Goal: Task Accomplishment & Management: Use online tool/utility

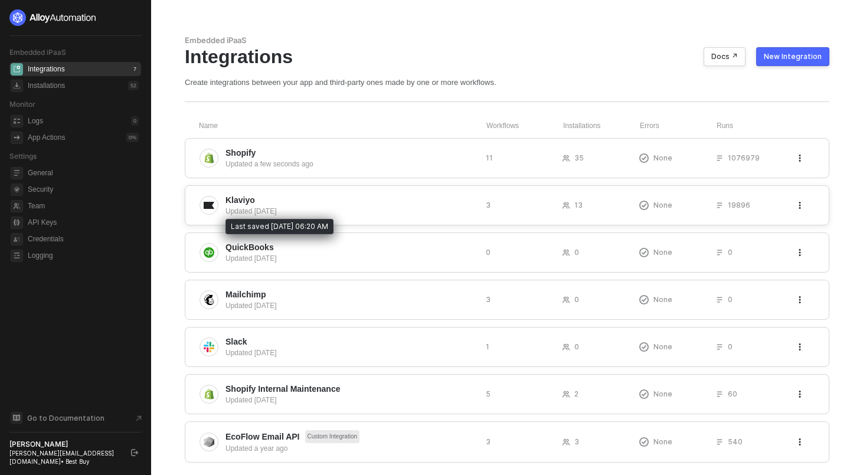
click at [438, 211] on div "Updated [DATE]" at bounding box center [351, 211] width 251 height 11
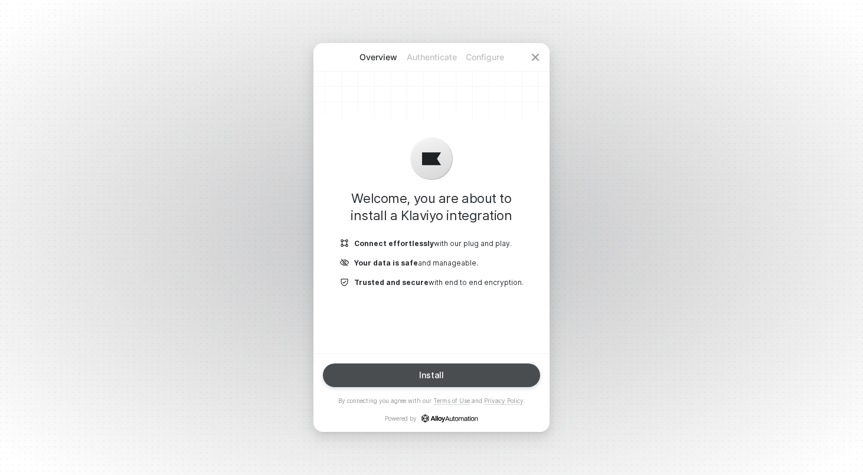
click at [503, 374] on button "Install" at bounding box center [431, 376] width 217 height 24
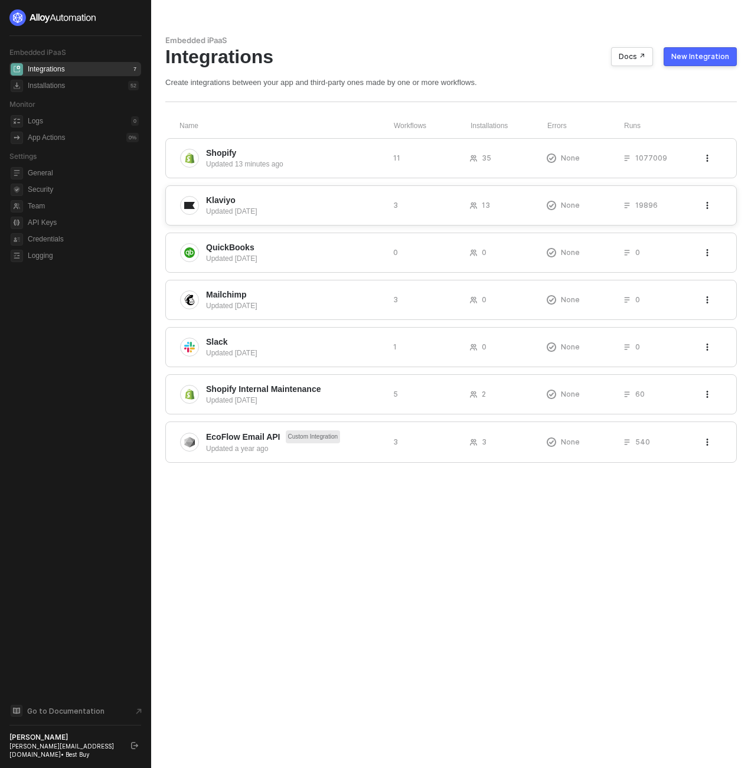
click at [308, 204] on span "Klaviyo" at bounding box center [295, 200] width 178 height 12
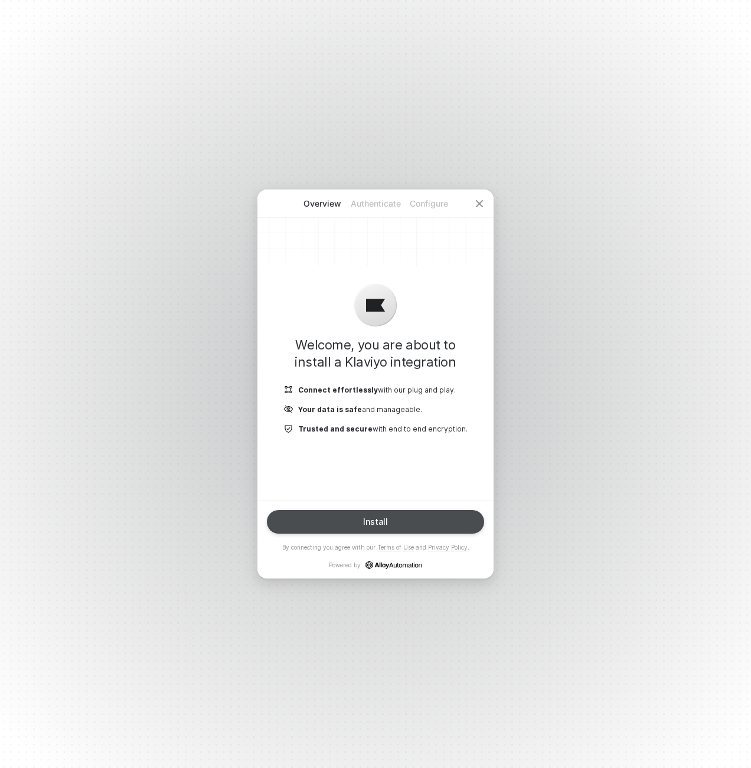
click at [393, 531] on button "Install" at bounding box center [375, 522] width 217 height 24
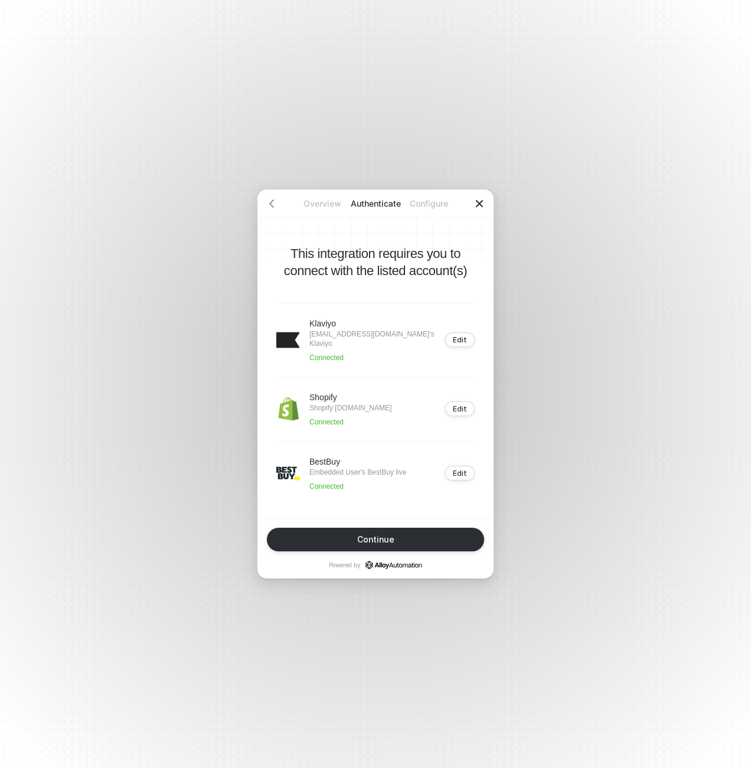
click at [480, 204] on icon "icon-close" at bounding box center [479, 203] width 7 height 7
click at [480, 203] on icon "icon-close" at bounding box center [479, 203] width 7 height 7
